Goal: Task Accomplishment & Management: Manage account settings

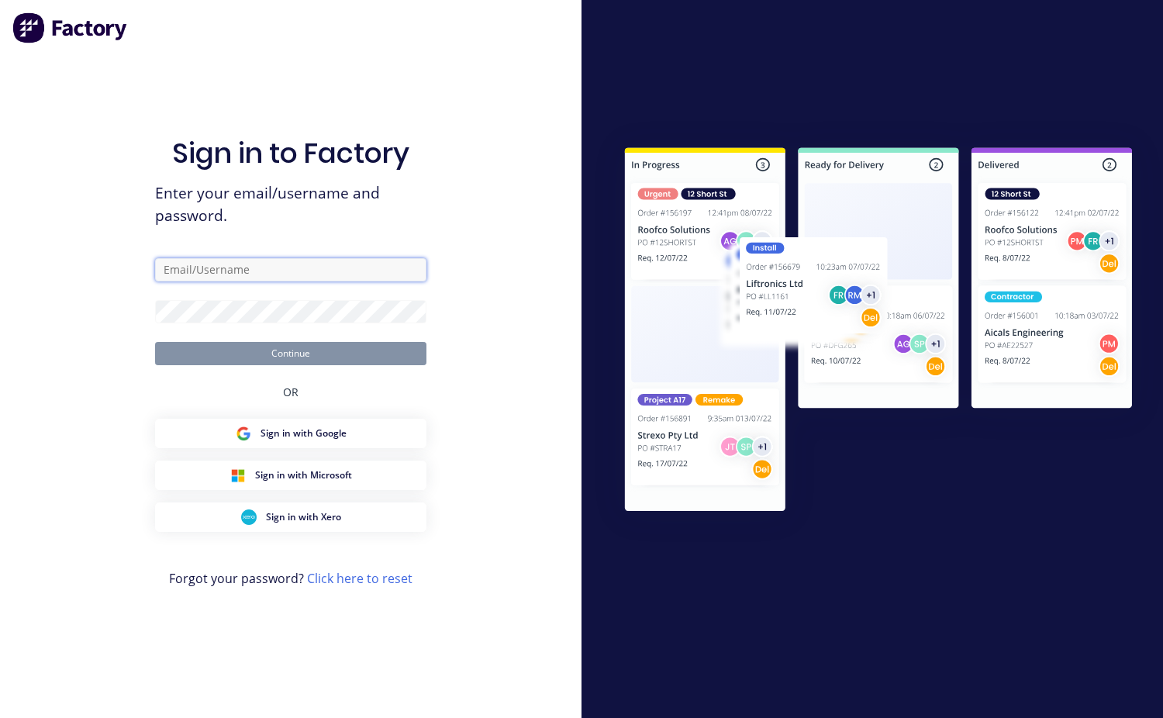
type input "mchweld@bigpond.net.au"
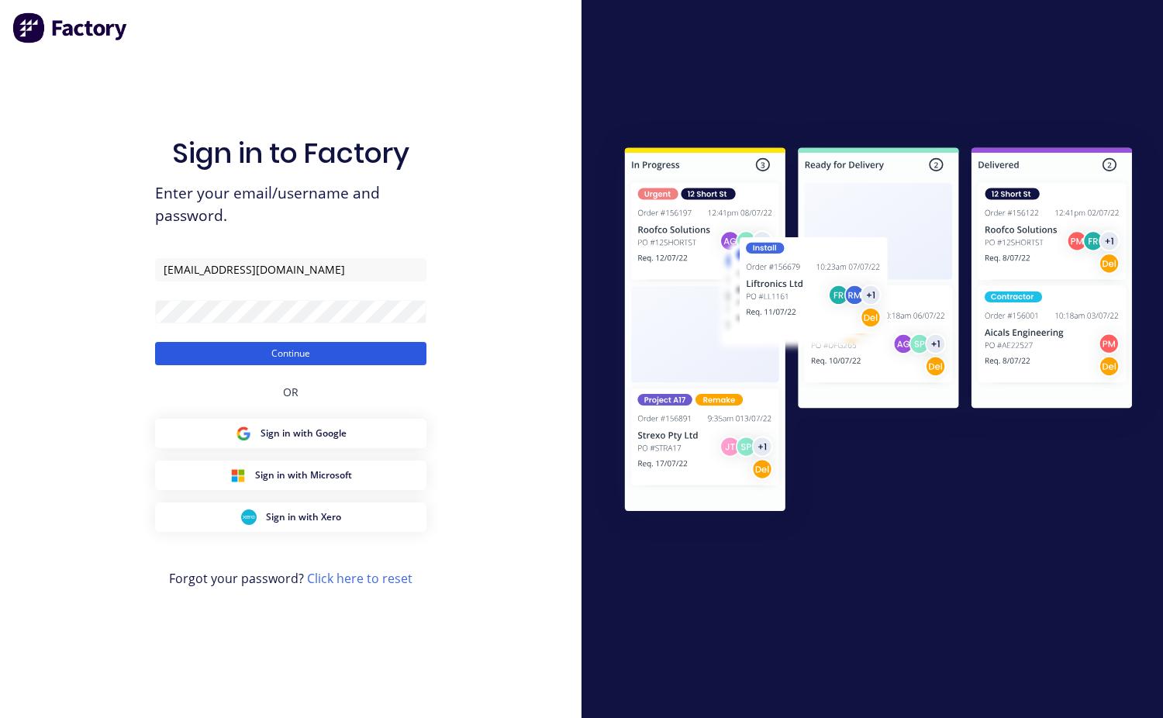
click at [377, 353] on button "Continue" at bounding box center [290, 353] width 271 height 23
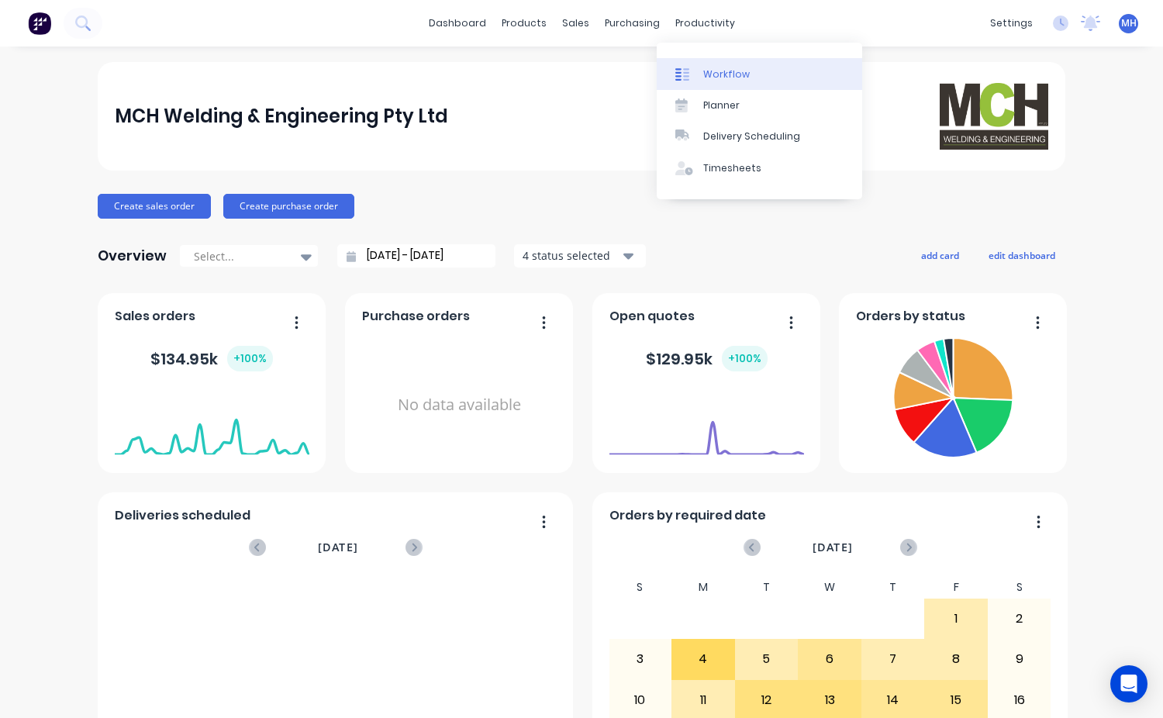
click at [706, 69] on div "Workflow" at bounding box center [726, 74] width 47 height 14
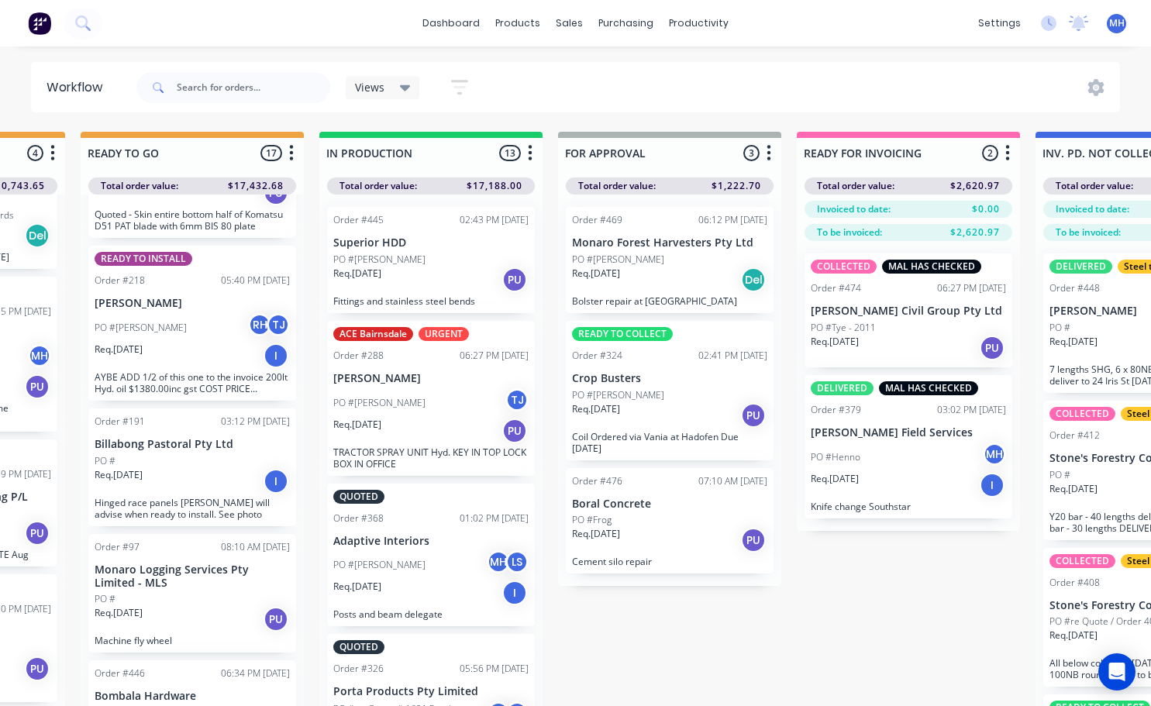
scroll to position [0, 672]
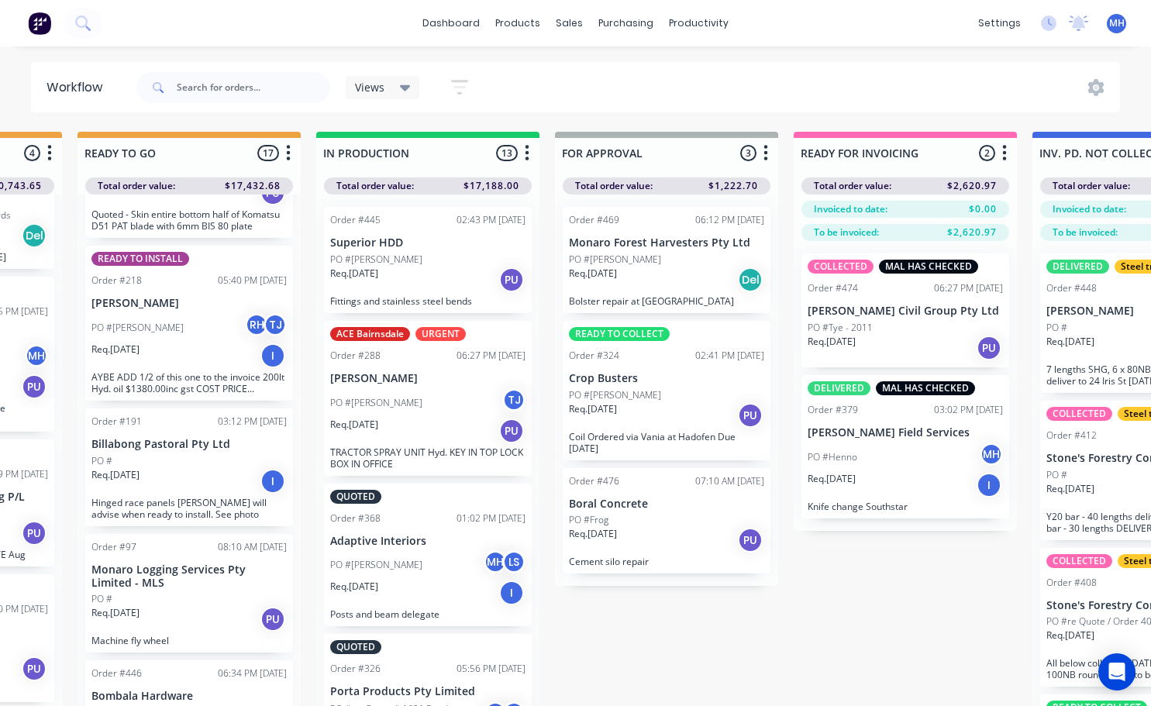
click at [676, 281] on div "Req. [DATE] Del" at bounding box center [666, 280] width 195 height 26
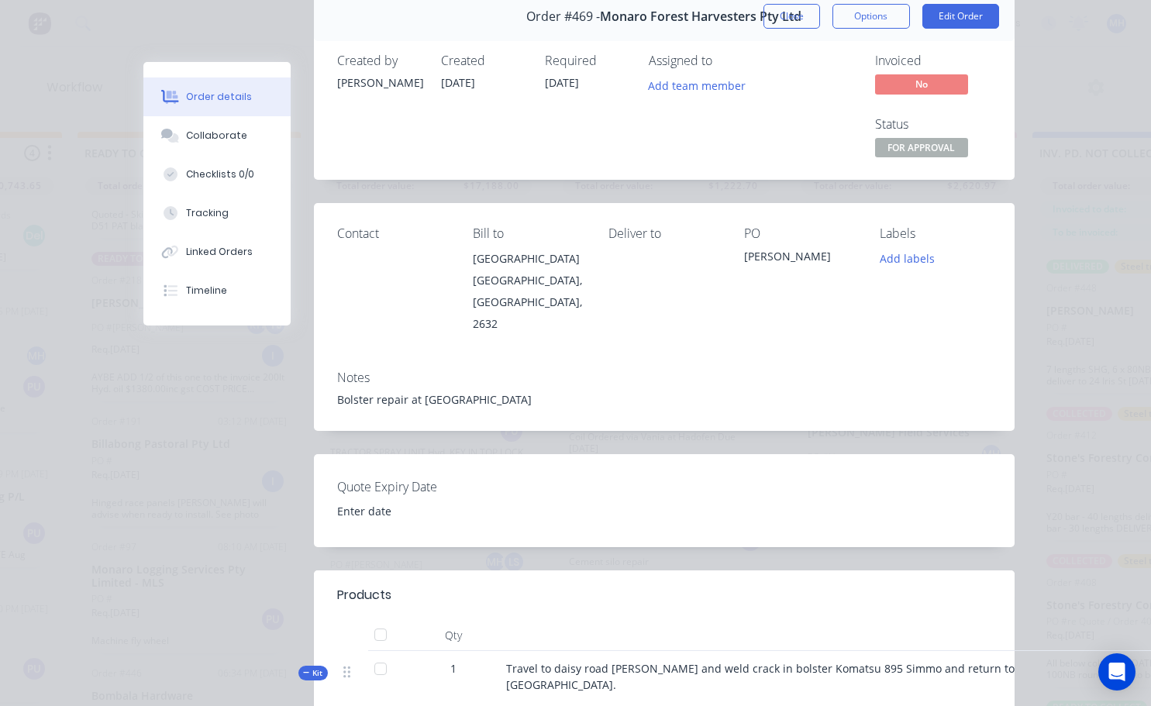
scroll to position [0, 0]
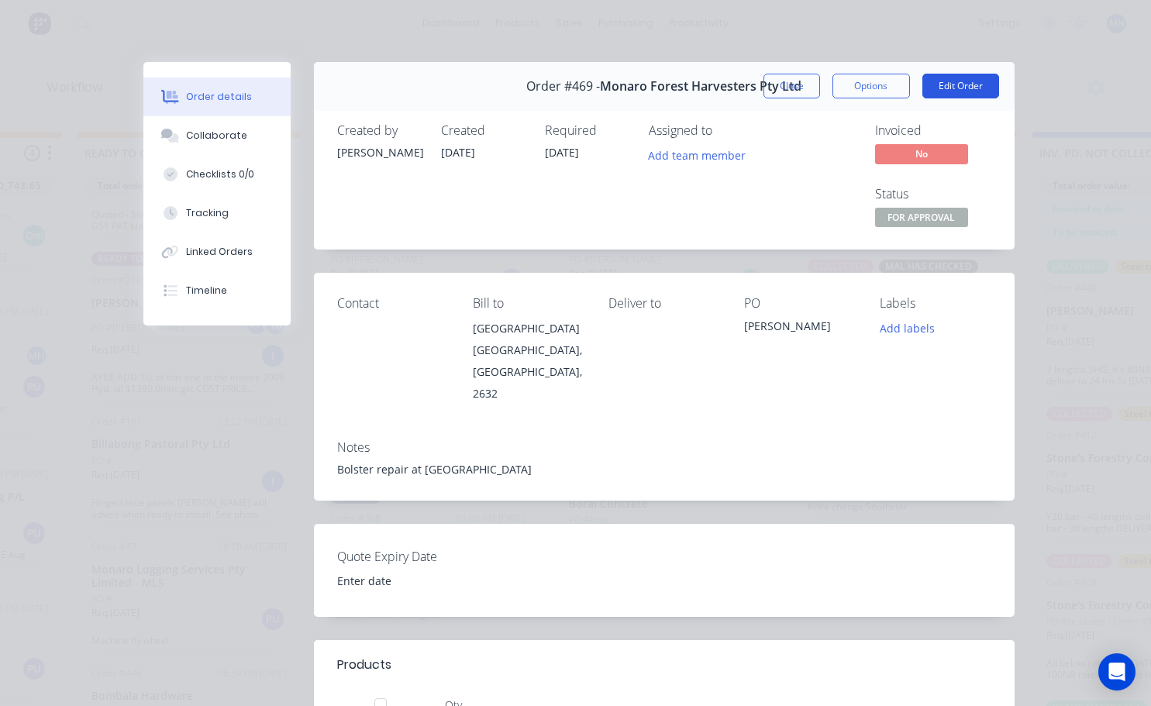
click at [943, 77] on button "Edit Order" at bounding box center [960, 86] width 77 height 25
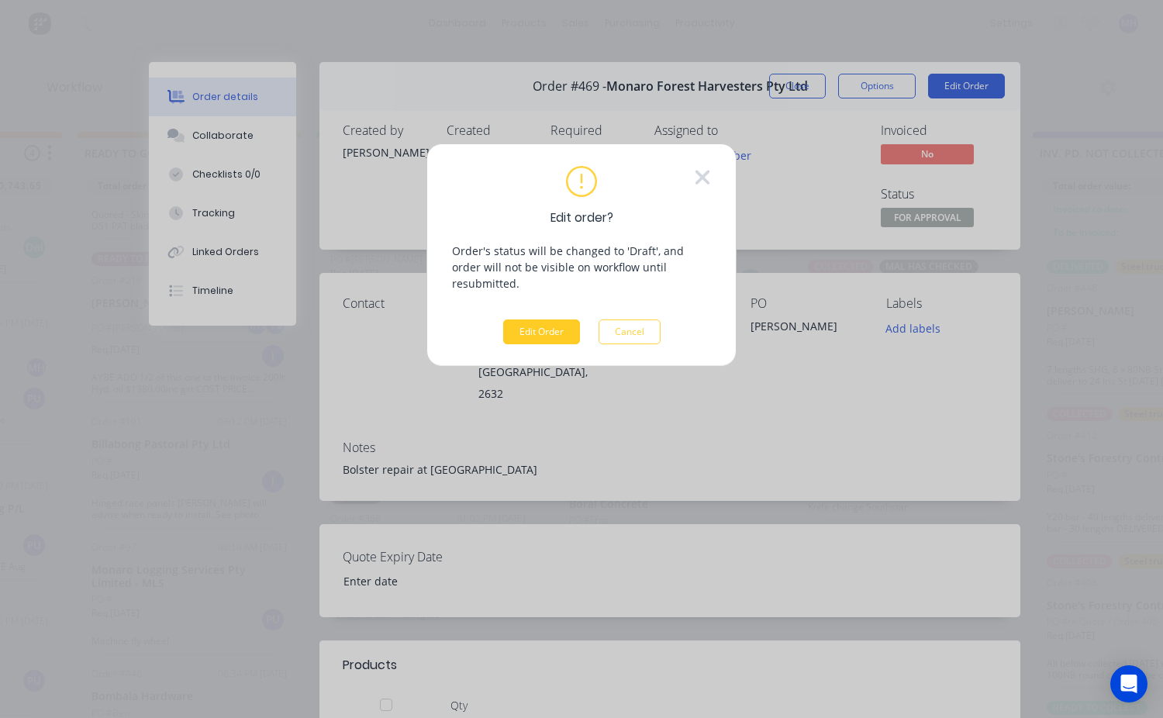
click at [560, 319] on button "Edit Order" at bounding box center [541, 331] width 77 height 25
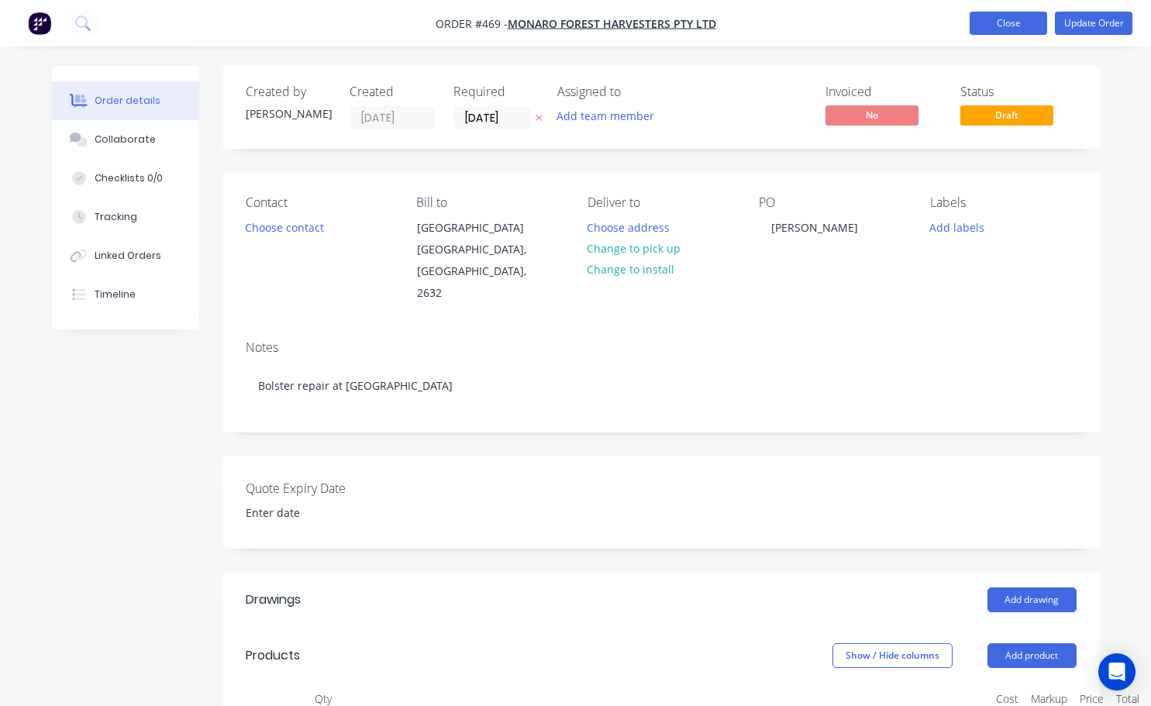
click at [1004, 25] on button "Close" at bounding box center [1009, 23] width 78 height 23
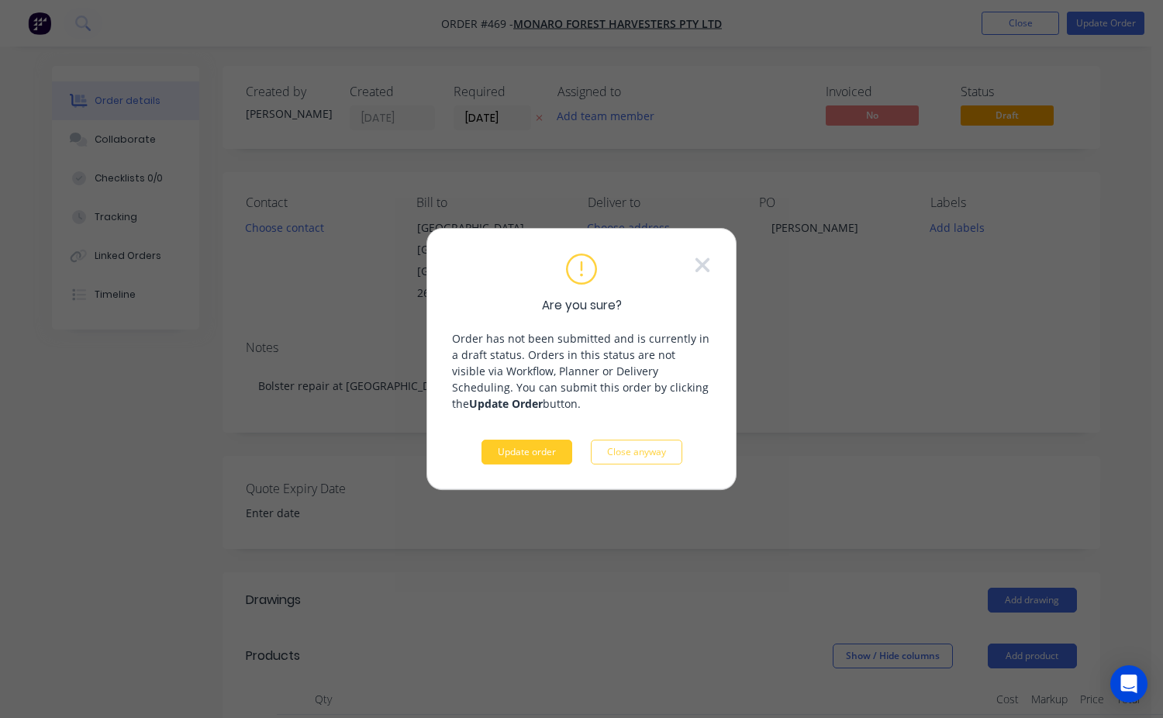
click at [533, 454] on button "Update order" at bounding box center [526, 452] width 91 height 25
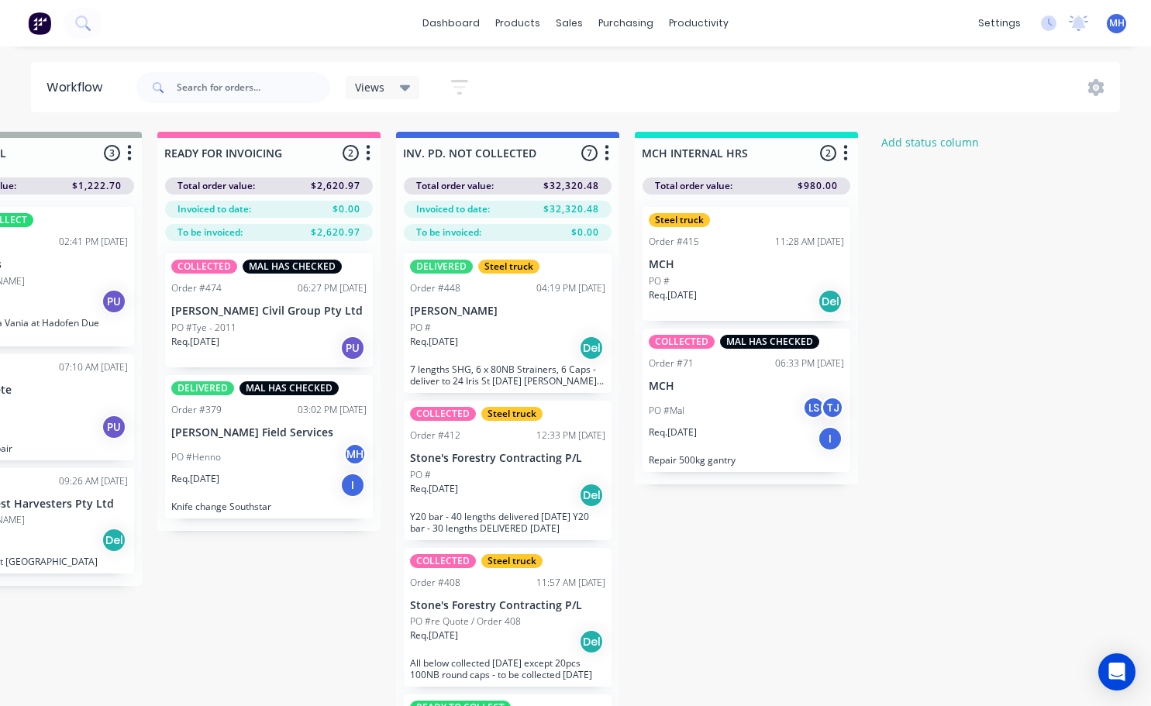
scroll to position [0, 1313]
